Goal: Transaction & Acquisition: Subscribe to service/newsletter

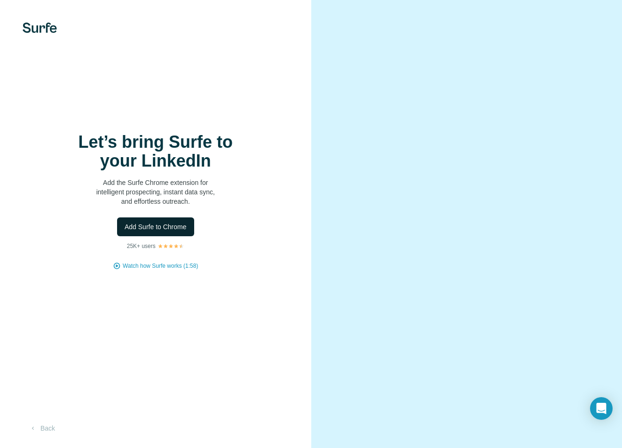
drag, startPoint x: 265, startPoint y: 216, endPoint x: 174, endPoint y: 226, distance: 91.8
click at [175, 225] on span "Add Surfe to Chrome" at bounding box center [156, 226] width 62 height 9
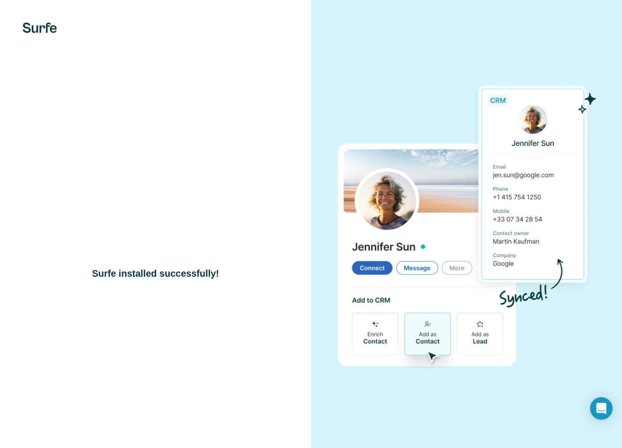
drag, startPoint x: 250, startPoint y: 116, endPoint x: 247, endPoint y: 120, distance: 5.0
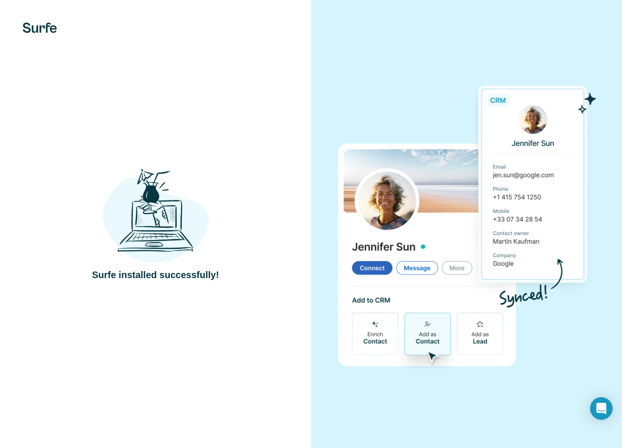
click at [250, 116] on div "Surfe installed successfully!" at bounding box center [155, 224] width 311 height 448
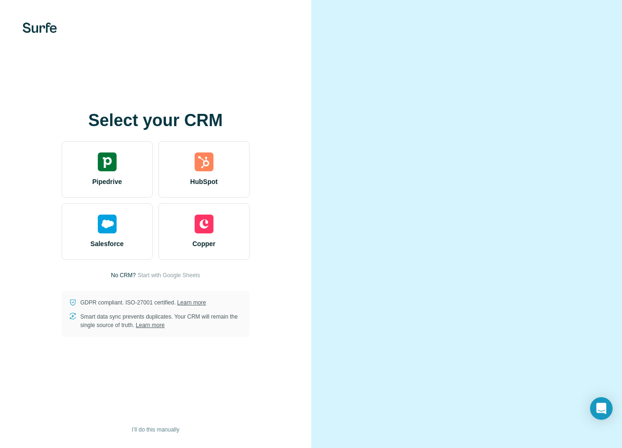
drag, startPoint x: 220, startPoint y: 260, endPoint x: 84, endPoint y: 126, distance: 191.0
click at [82, 119] on h1 "Select your CRM" at bounding box center [156, 120] width 188 height 19
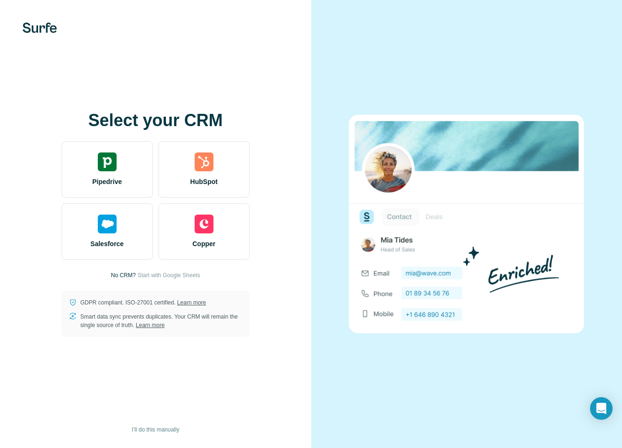
drag, startPoint x: 303, startPoint y: 185, endPoint x: 67, endPoint y: 94, distance: 253.2
click at [78, 67] on div "Select your CRM Pipedrive HubSpot Salesforce Copper No CRM? Start with Google S…" at bounding box center [155, 224] width 311 height 448
drag, startPoint x: 272, startPoint y: 286, endPoint x: 105, endPoint y: 181, distance: 197.4
click at [102, 180] on span "Pipedrive" at bounding box center [107, 181] width 30 height 9
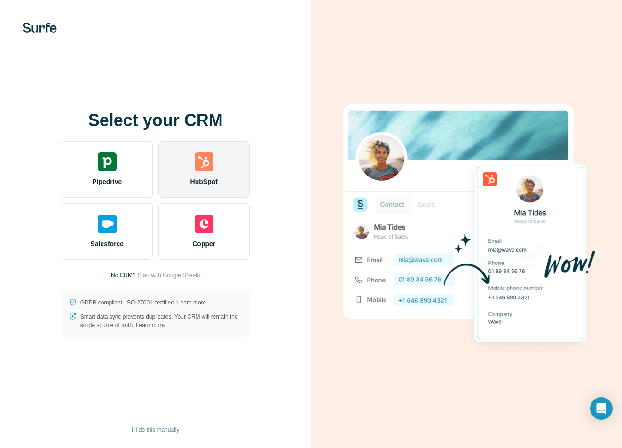
click at [213, 162] on img at bounding box center [204, 161] width 19 height 19
